Goal: Transaction & Acquisition: Subscribe to service/newsletter

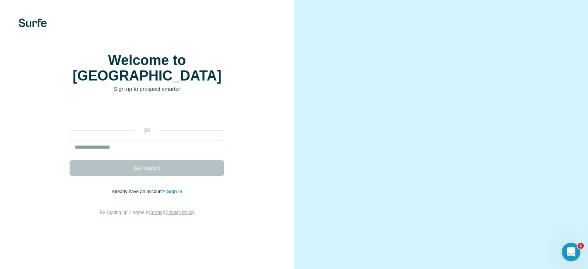
click at [39, 18] on div "Welcome to Surfe Sign up to prospect smarter or Get started Already have an acc…" at bounding box center [147, 134] width 294 height 269
click at [36, 23] on img at bounding box center [33, 23] width 28 height 9
click at [192, 139] on input "email" at bounding box center [147, 146] width 155 height 14
type input "**********"
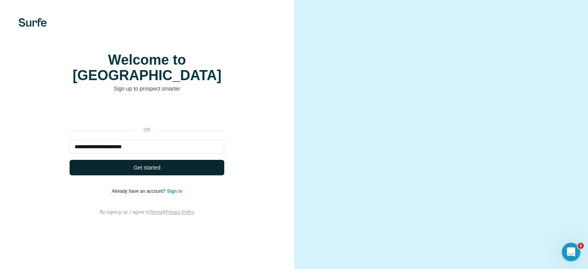
click at [150, 163] on span "Get started" at bounding box center [147, 167] width 27 height 8
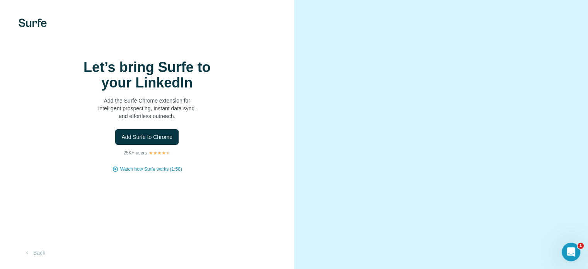
scroll to position [48, 0]
click at [162, 133] on span "Add Surfe to Chrome" at bounding box center [146, 137] width 51 height 8
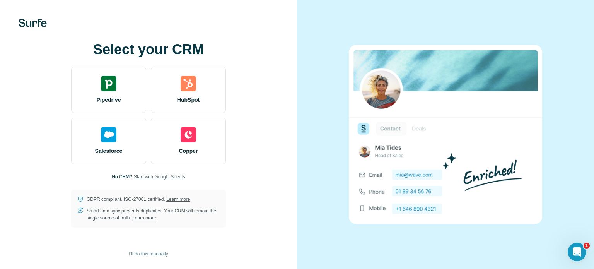
click at [147, 175] on span "Start with Google Sheets" at bounding box center [159, 176] width 51 height 7
click at [34, 170] on div "Select your CRM Pipedrive HubSpot Salesforce Copper No CRM? Start with Google S…" at bounding box center [148, 134] width 266 height 185
click at [117, 175] on p "No CRM?" at bounding box center [122, 176] width 20 height 7
click at [156, 173] on span "Start with Google Sheets" at bounding box center [159, 176] width 51 height 7
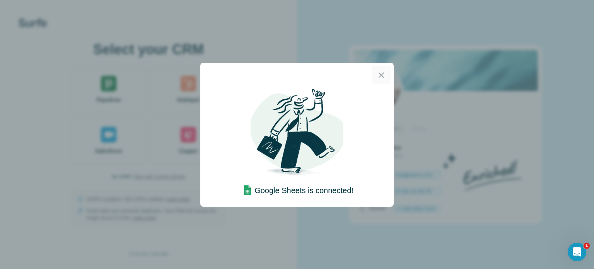
click at [380, 74] on icon "button" at bounding box center [380, 74] width 5 height 5
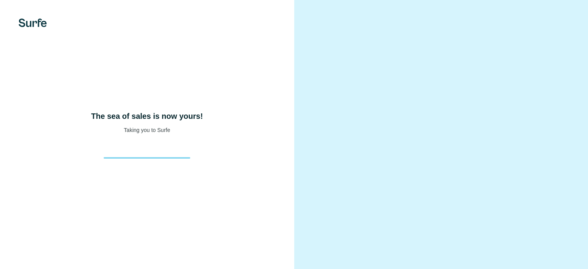
scroll to position [48, 0]
